Goal: Browse casually: Explore the website without a specific task or goal

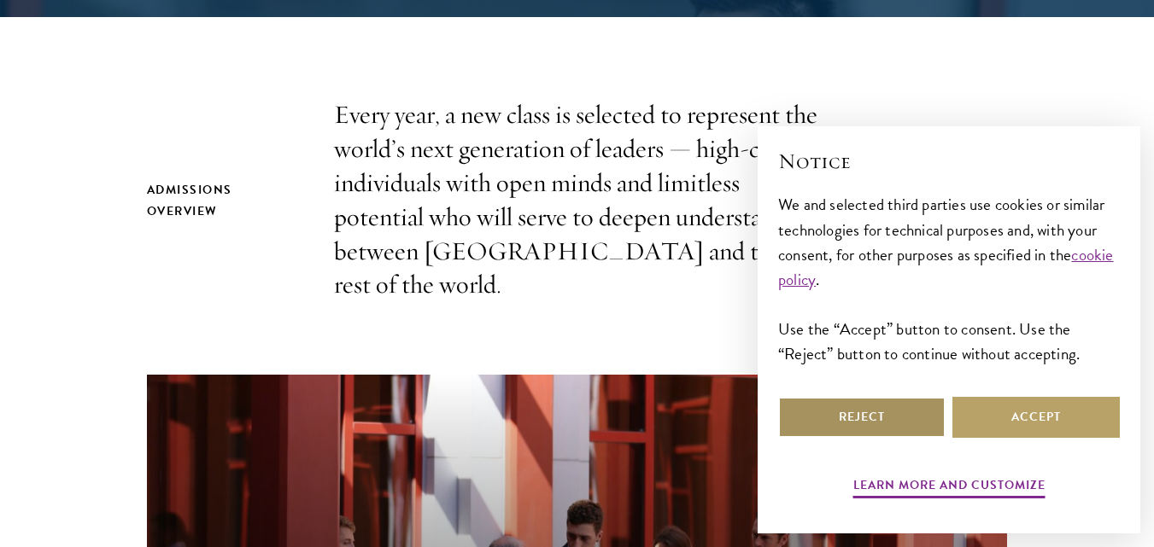
click at [852, 424] on button "Reject" at bounding box center [861, 417] width 167 height 41
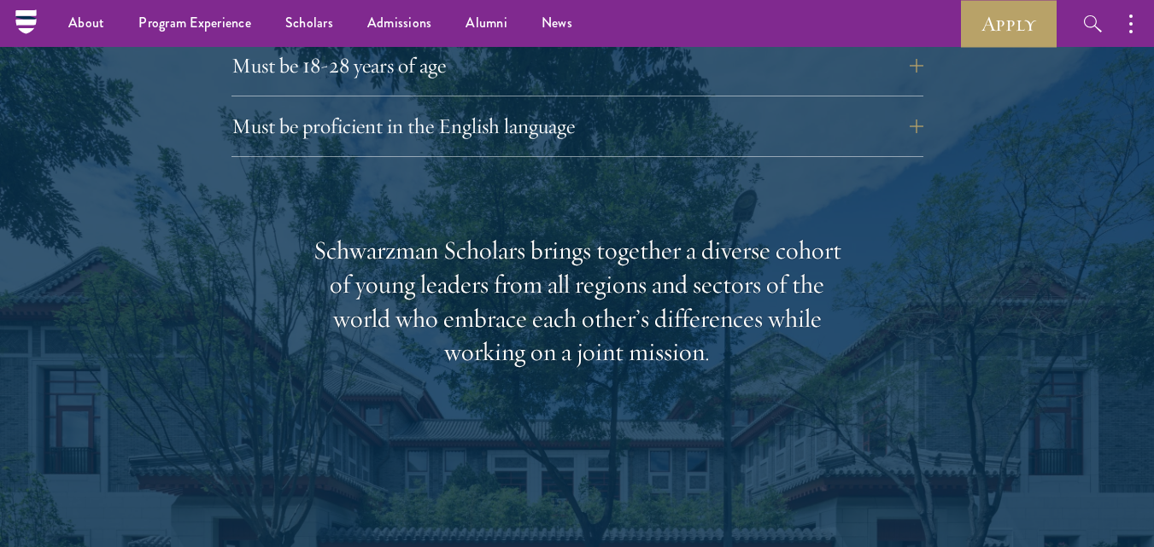
scroll to position [2477, 0]
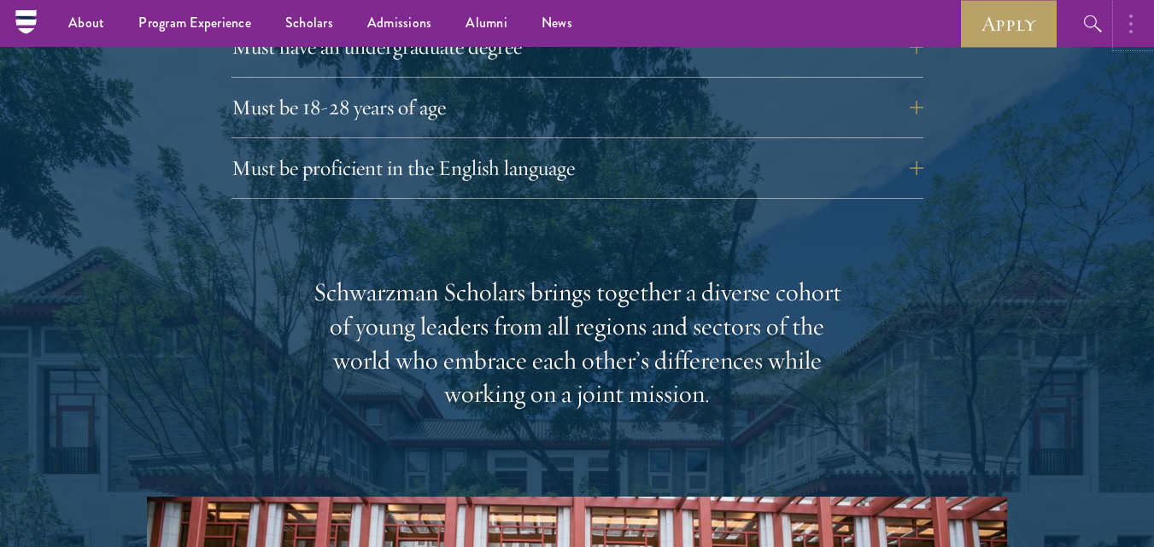
click at [1142, 20] on button "button" at bounding box center [1135, 23] width 38 height 47
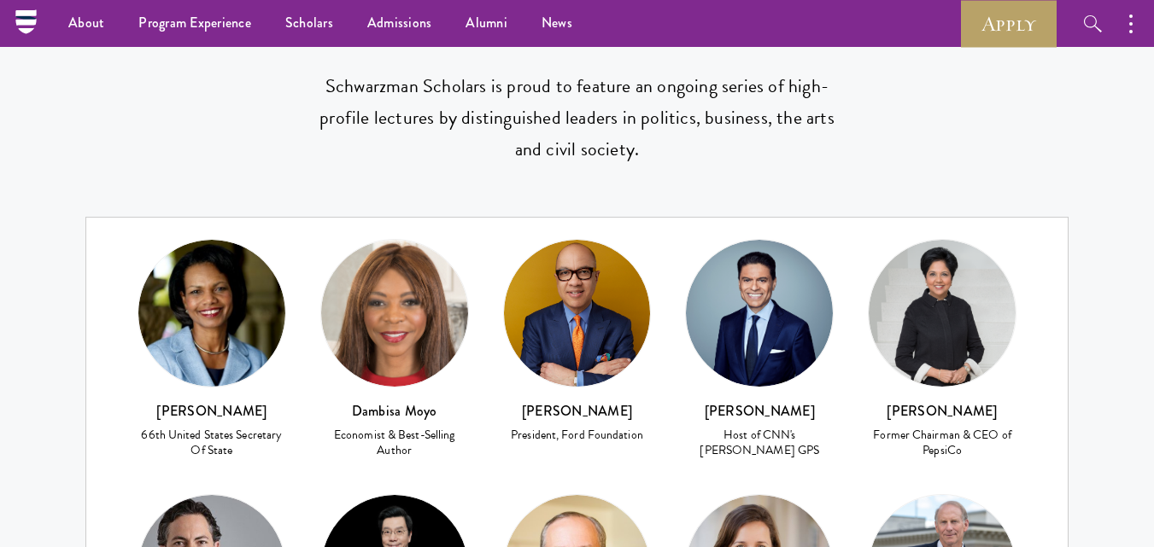
scroll to position [6952, 0]
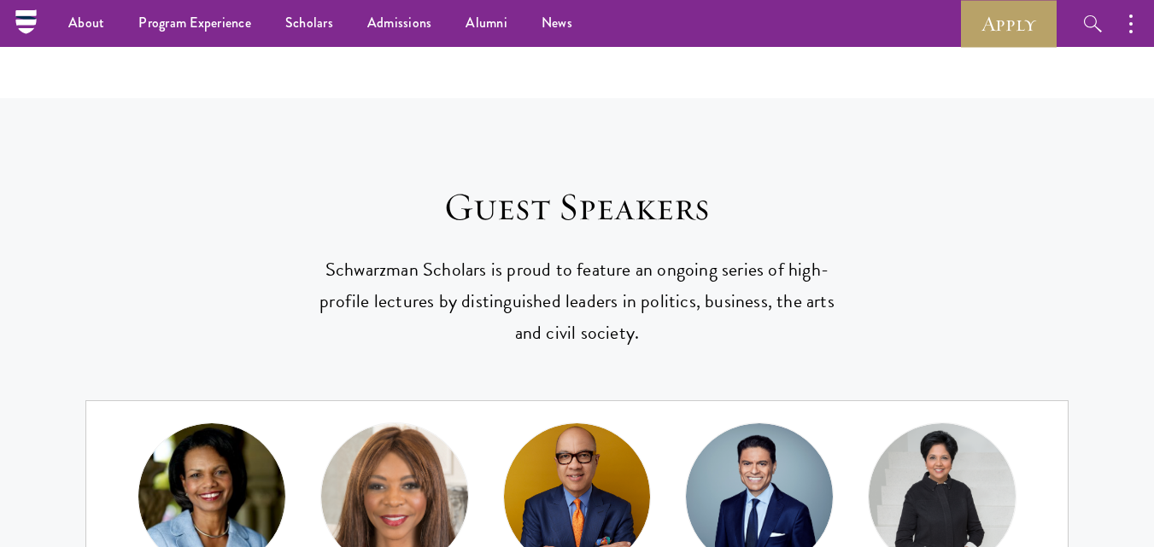
click at [28, 19] on nav "About Overview Leadership Donors Program Experience Overview Curriculum Student…" at bounding box center [414, 23] width 777 height 47
click at [20, 25] on icon at bounding box center [25, 22] width 20 height 7
